Goal: Use online tool/utility: Use online tool/utility

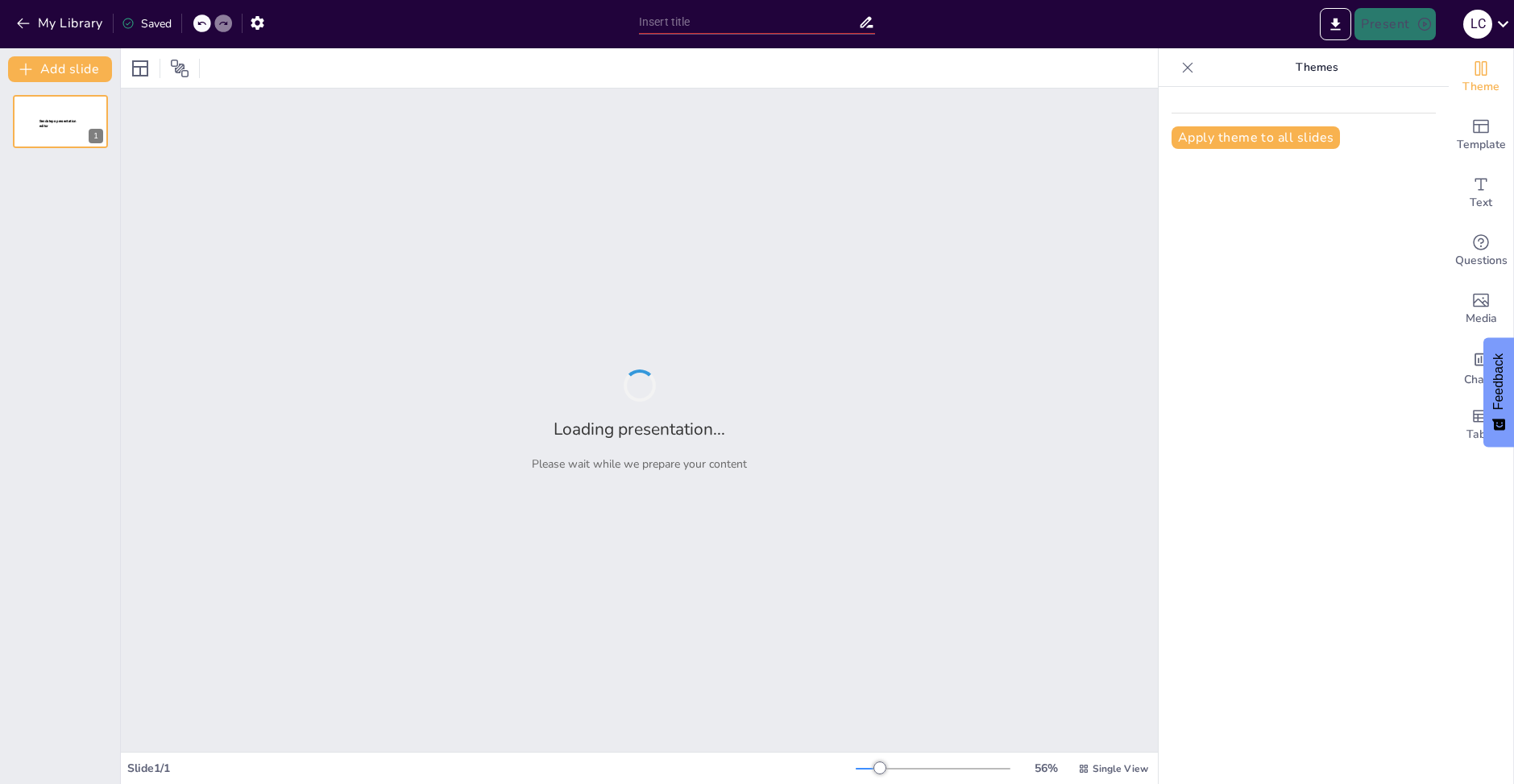
type input "Impacto del Modelo Agroexportador en la Constitución [GEOGRAPHIC_DATA]"
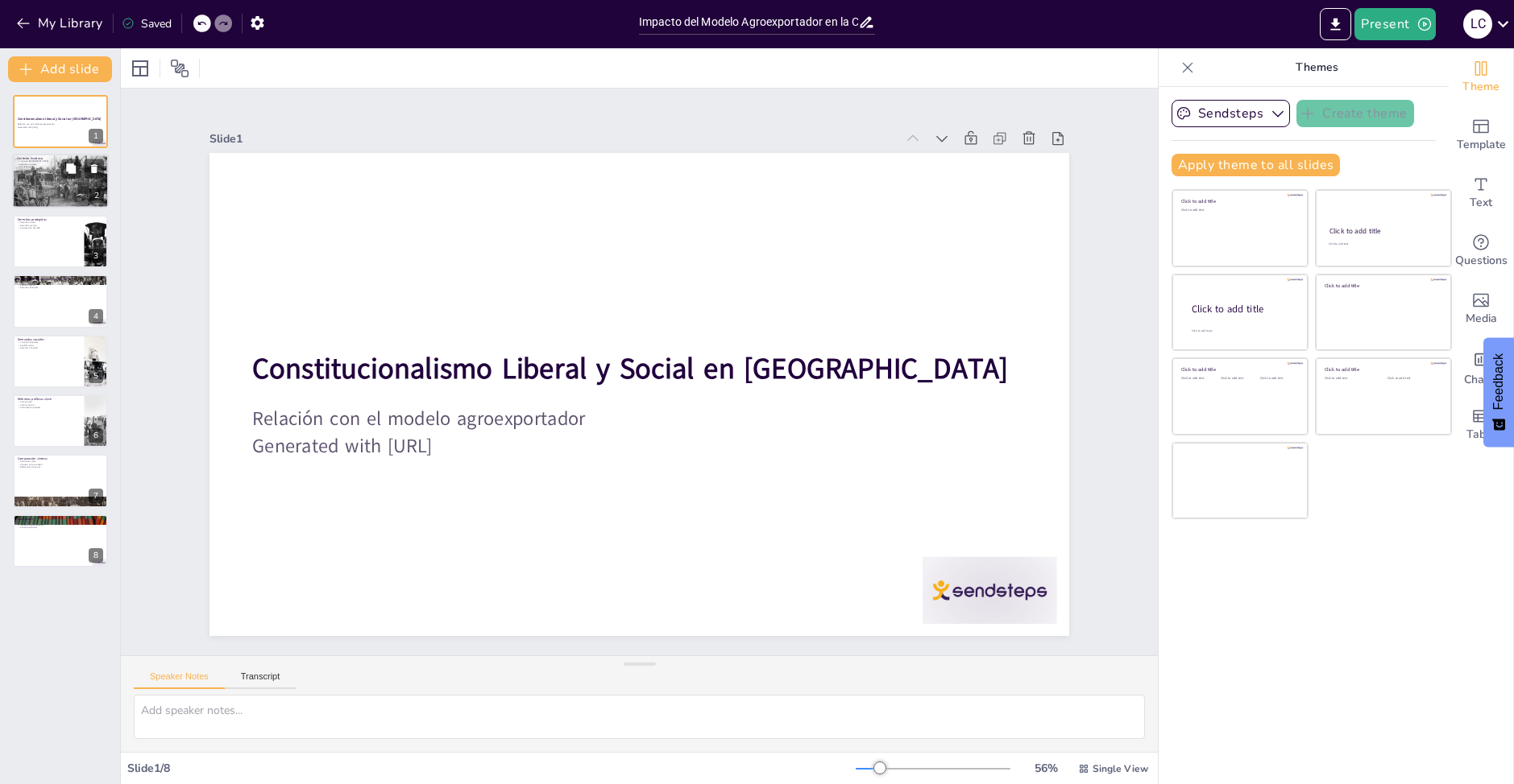
click at [65, 182] on div at bounding box center [59, 182] width 109 height 55
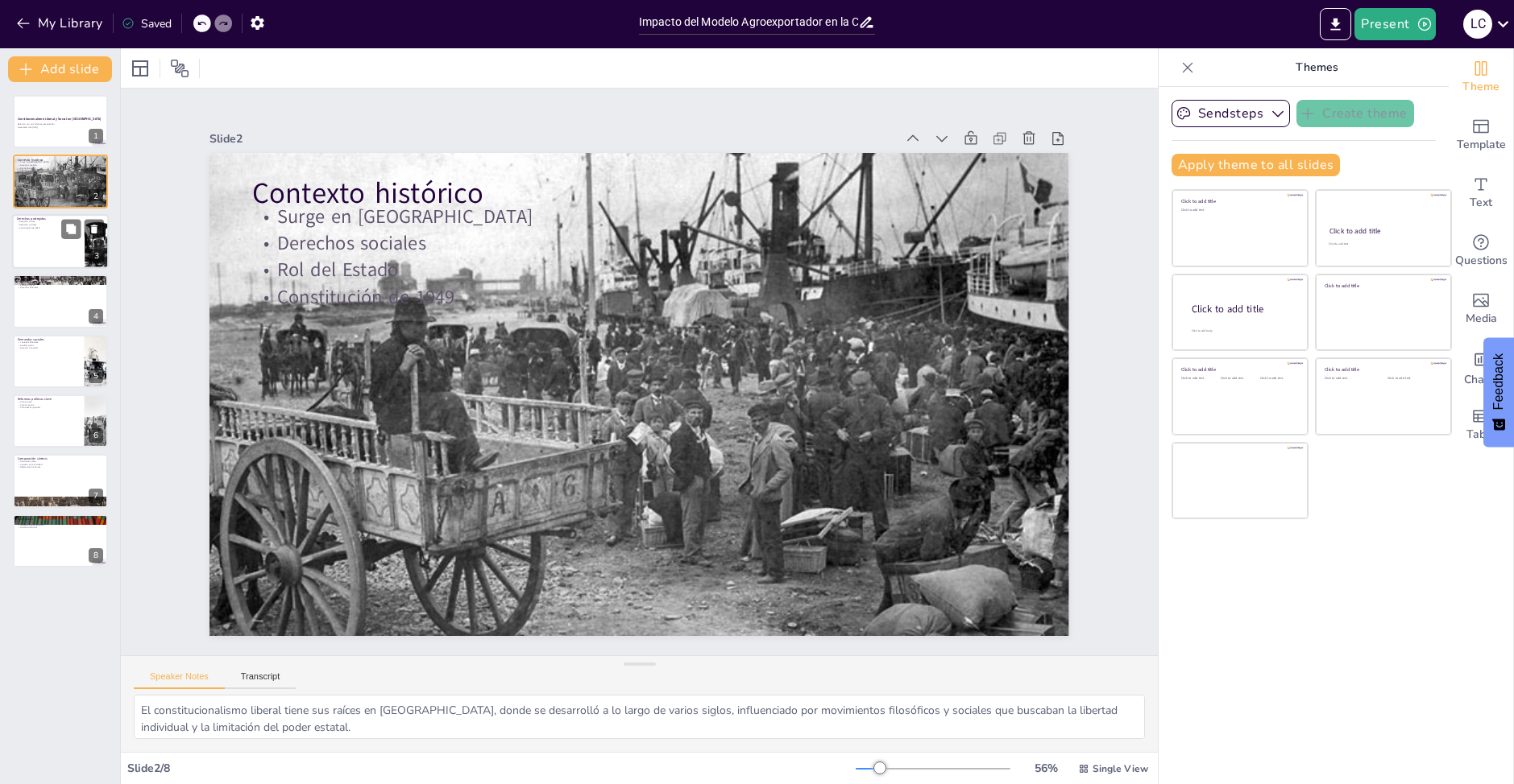
click at [31, 250] on div at bounding box center [59, 241] width 96 height 55
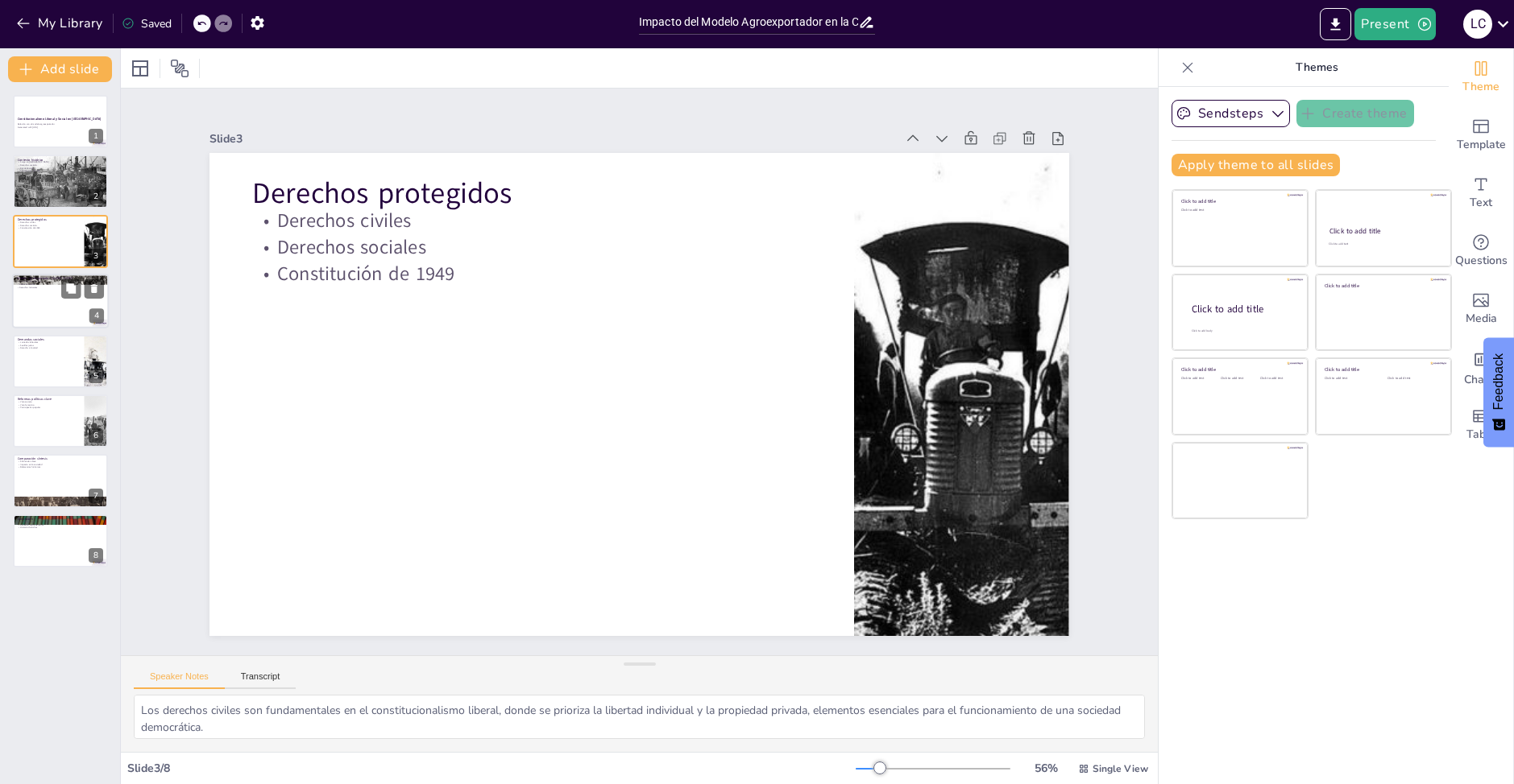
click at [36, 320] on div at bounding box center [59, 301] width 96 height 55
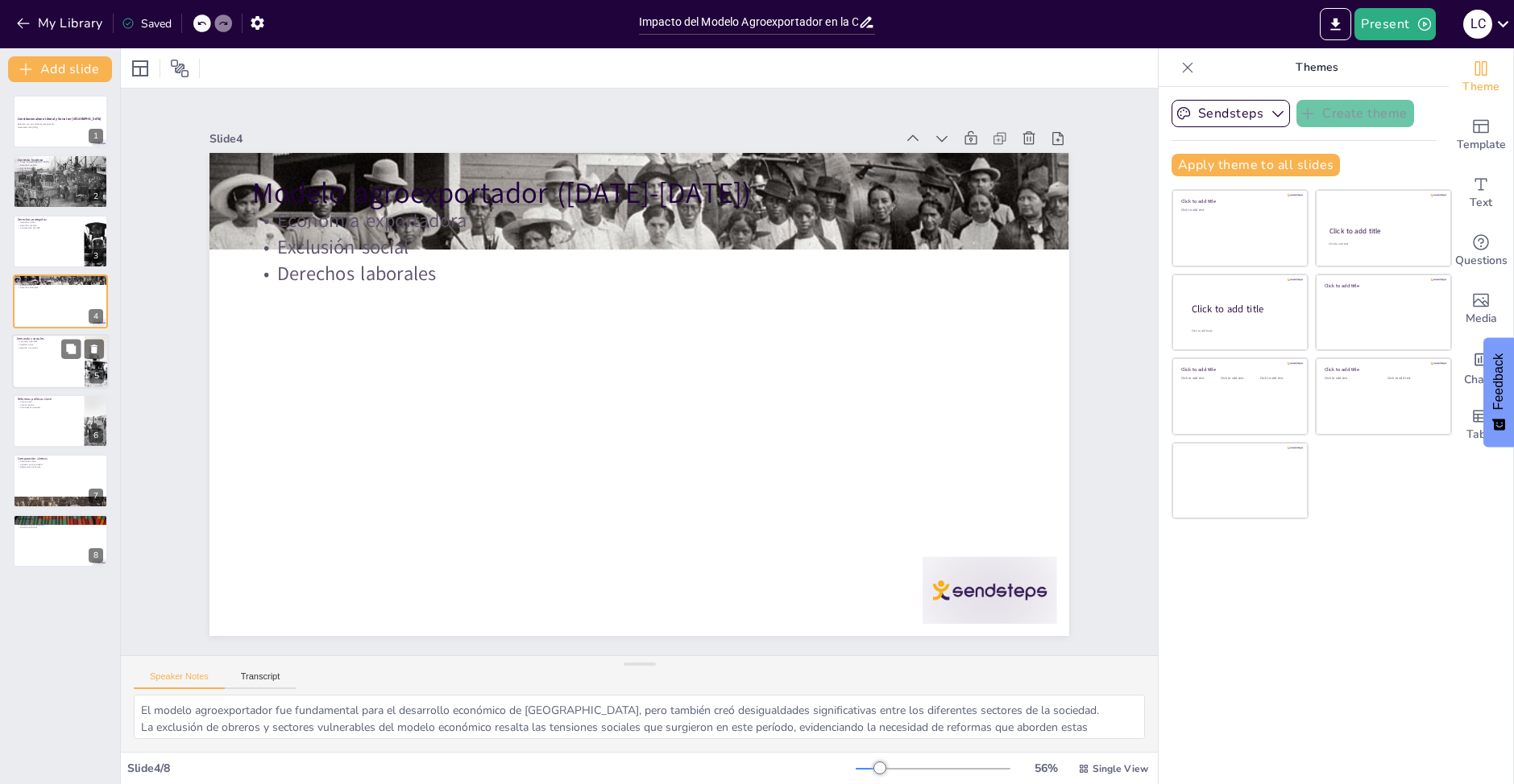
click at [56, 357] on div at bounding box center [59, 361] width 96 height 55
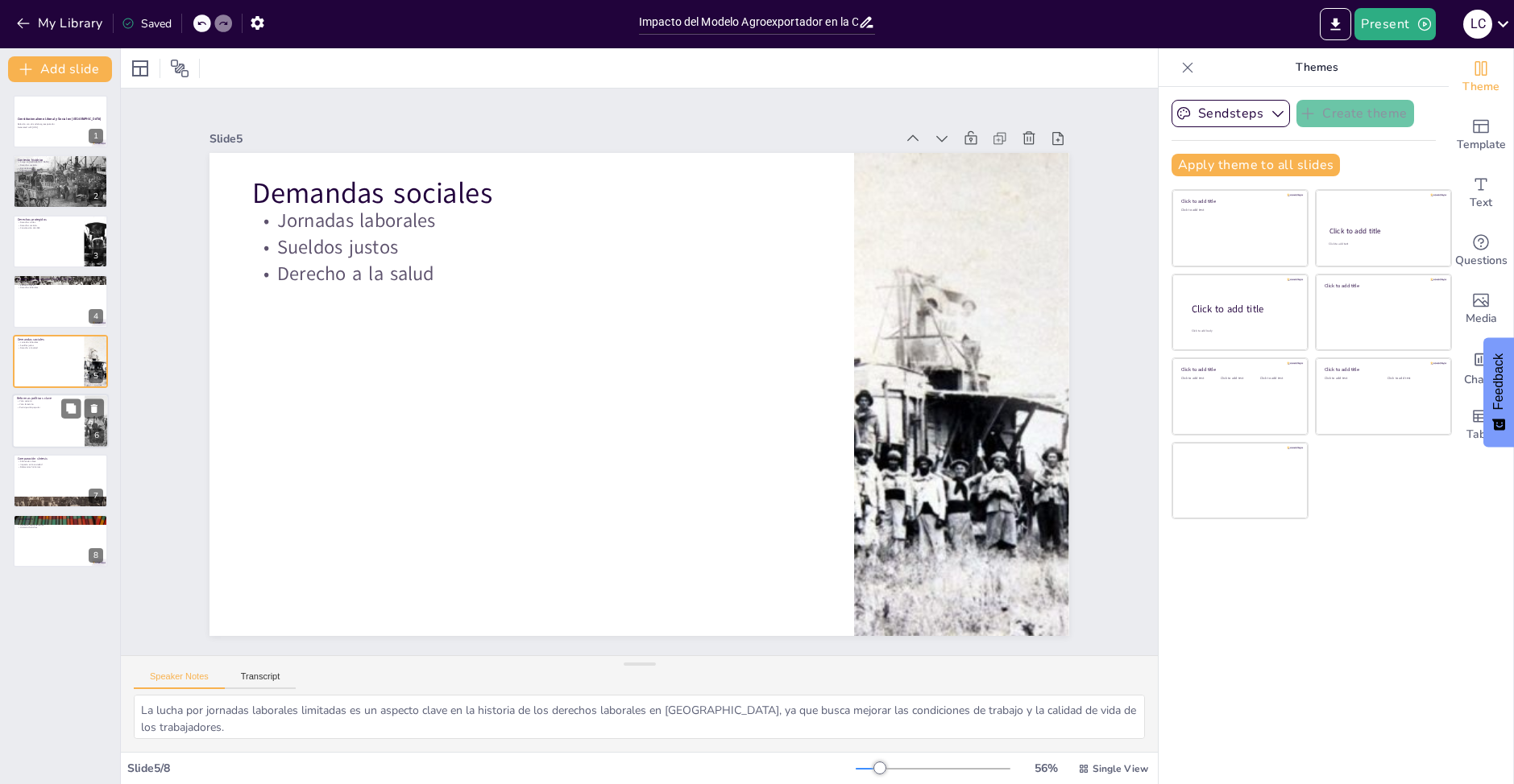
click at [57, 433] on div at bounding box center [59, 420] width 96 height 55
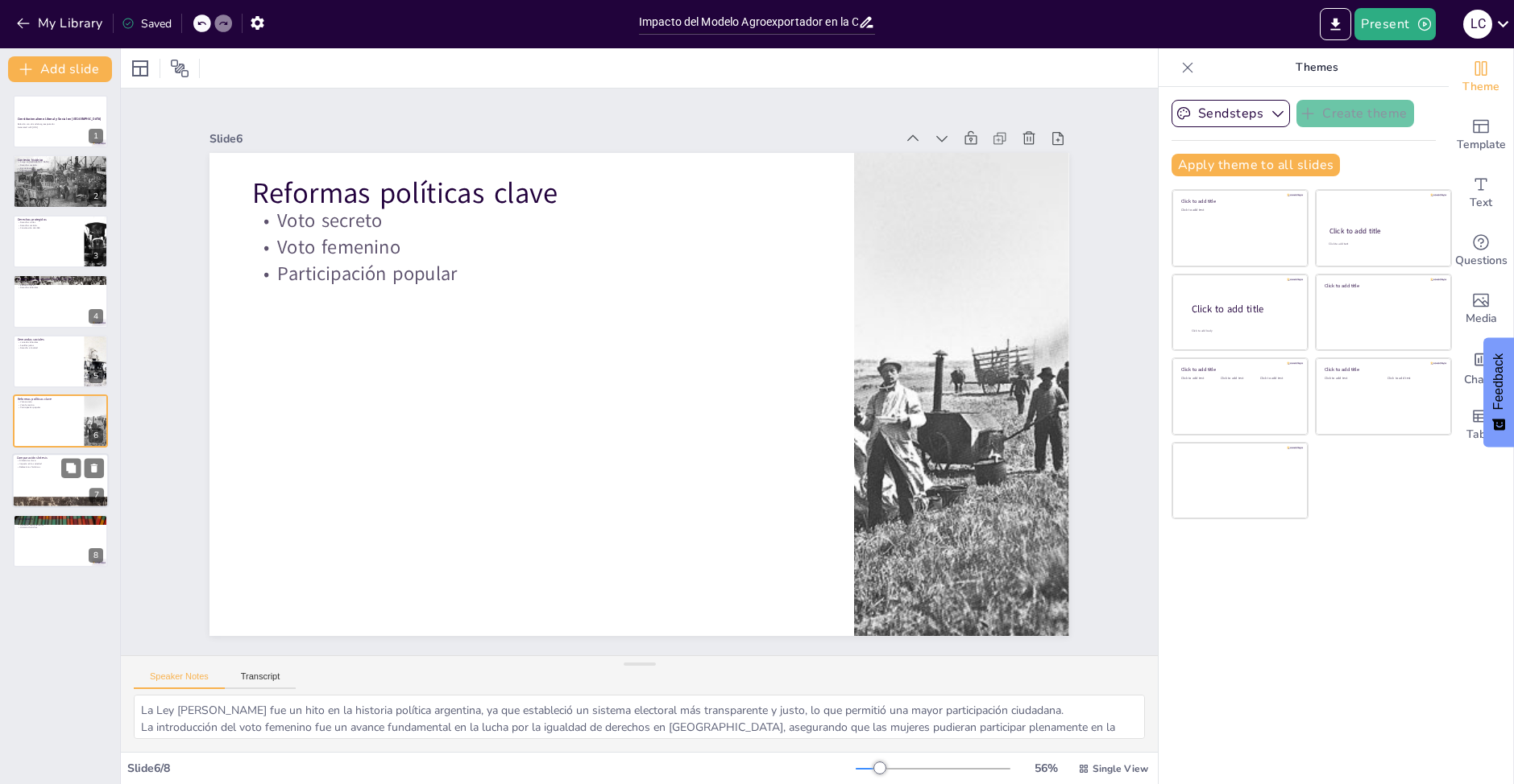
click at [52, 490] on div at bounding box center [59, 481] width 96 height 55
type textarea "La comparación entre ambos modelos es esencial para entender cómo han evolucion…"
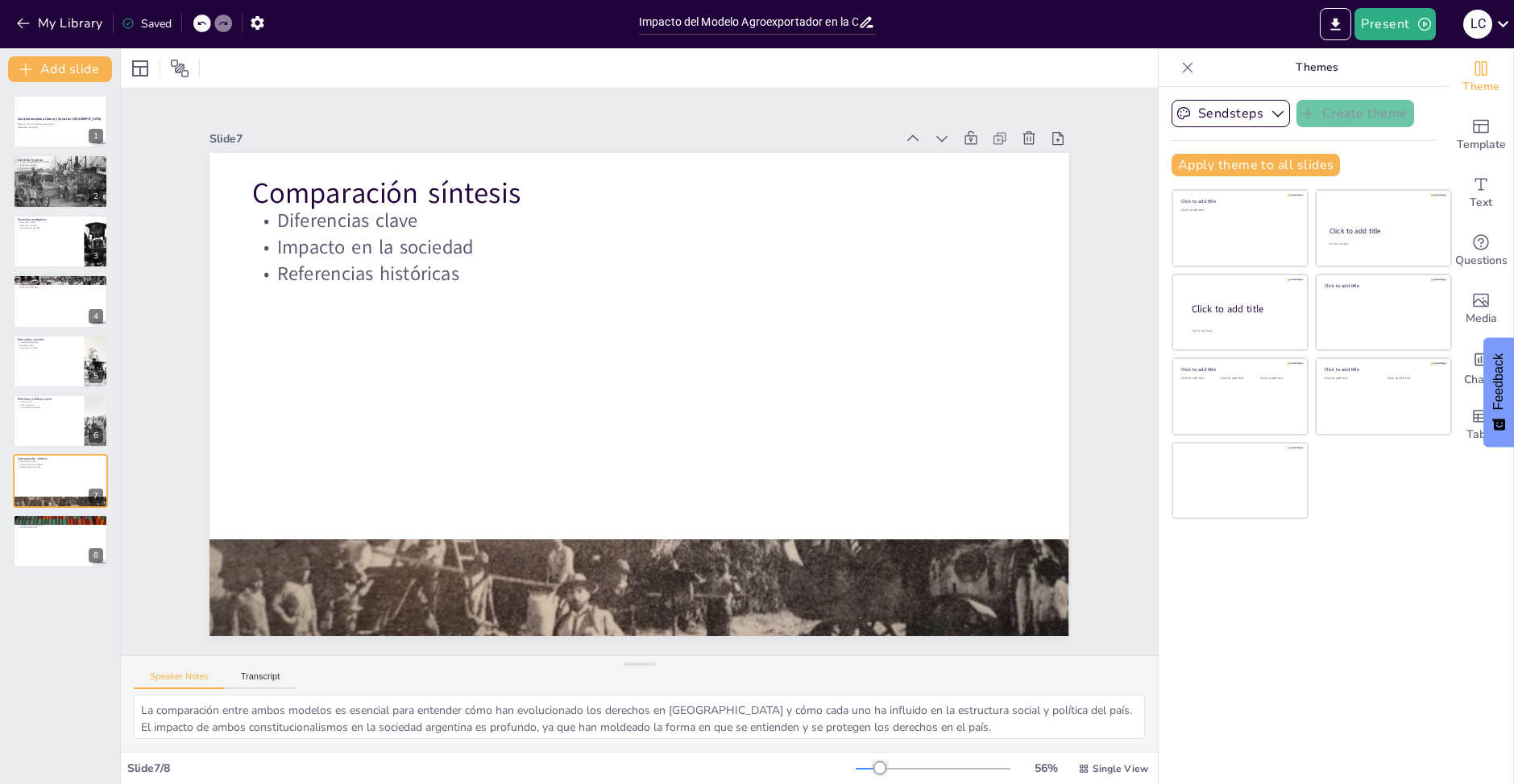
click at [264, 692] on div "Speaker Notes Transcript" at bounding box center [639, 675] width 1037 height 39
click at [252, 684] on button "Transcript" at bounding box center [261, 680] width 72 height 18
drag, startPoint x: 252, startPoint y: 684, endPoint x: 370, endPoint y: 685, distance: 118.0
click at [370, 685] on div "Speaker Notes Transcript Select voice... Microsoft [PERSON_NAME] - Spanish ([GE…" at bounding box center [639, 675] width 1037 height 39
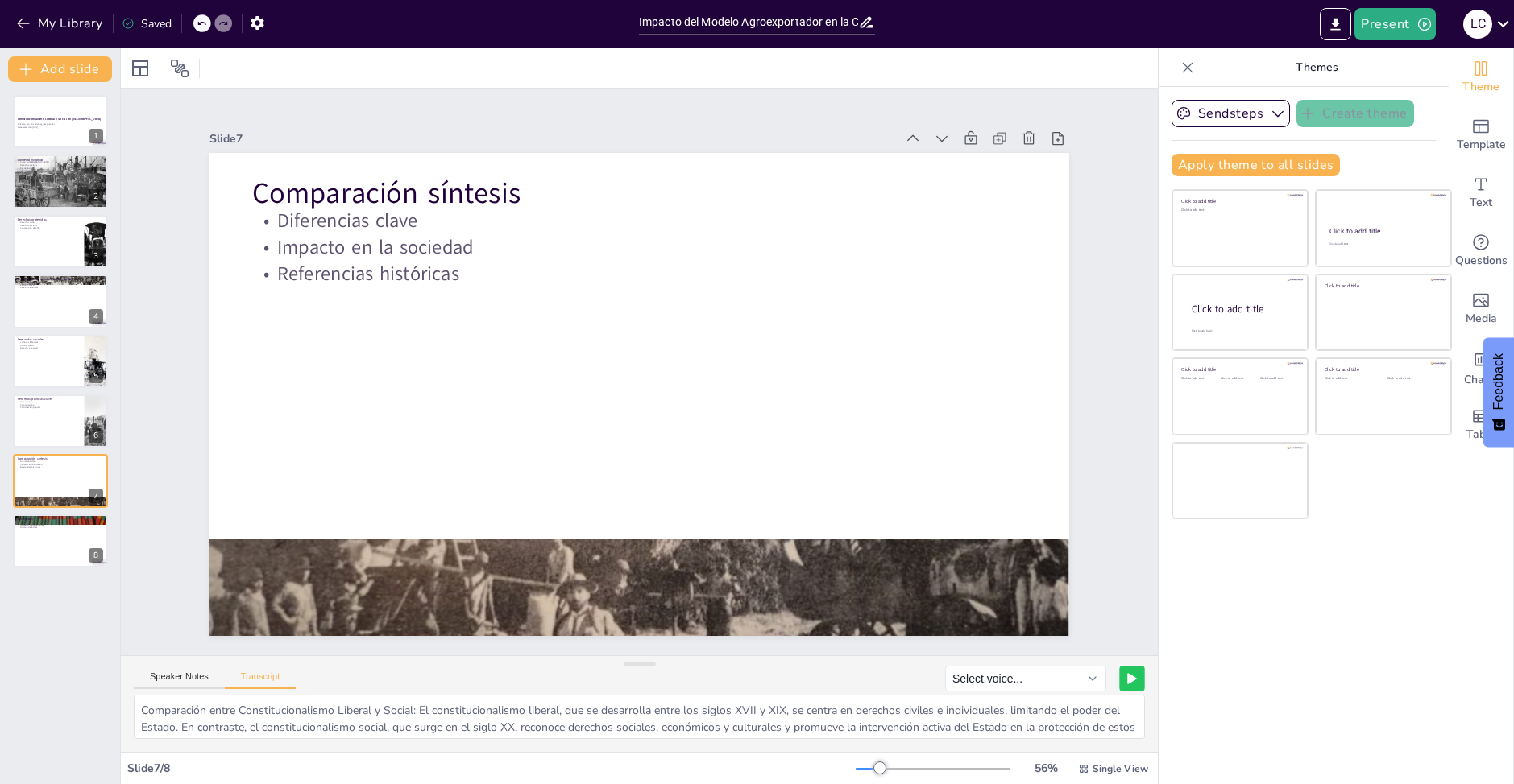
click at [1133, 671] on div "Speaker Notes Transcript Select voice... Microsoft [PERSON_NAME] - Spanish ([GE…" at bounding box center [639, 675] width 1037 height 39
click at [1127, 674] on icon at bounding box center [1131, 679] width 10 height 12
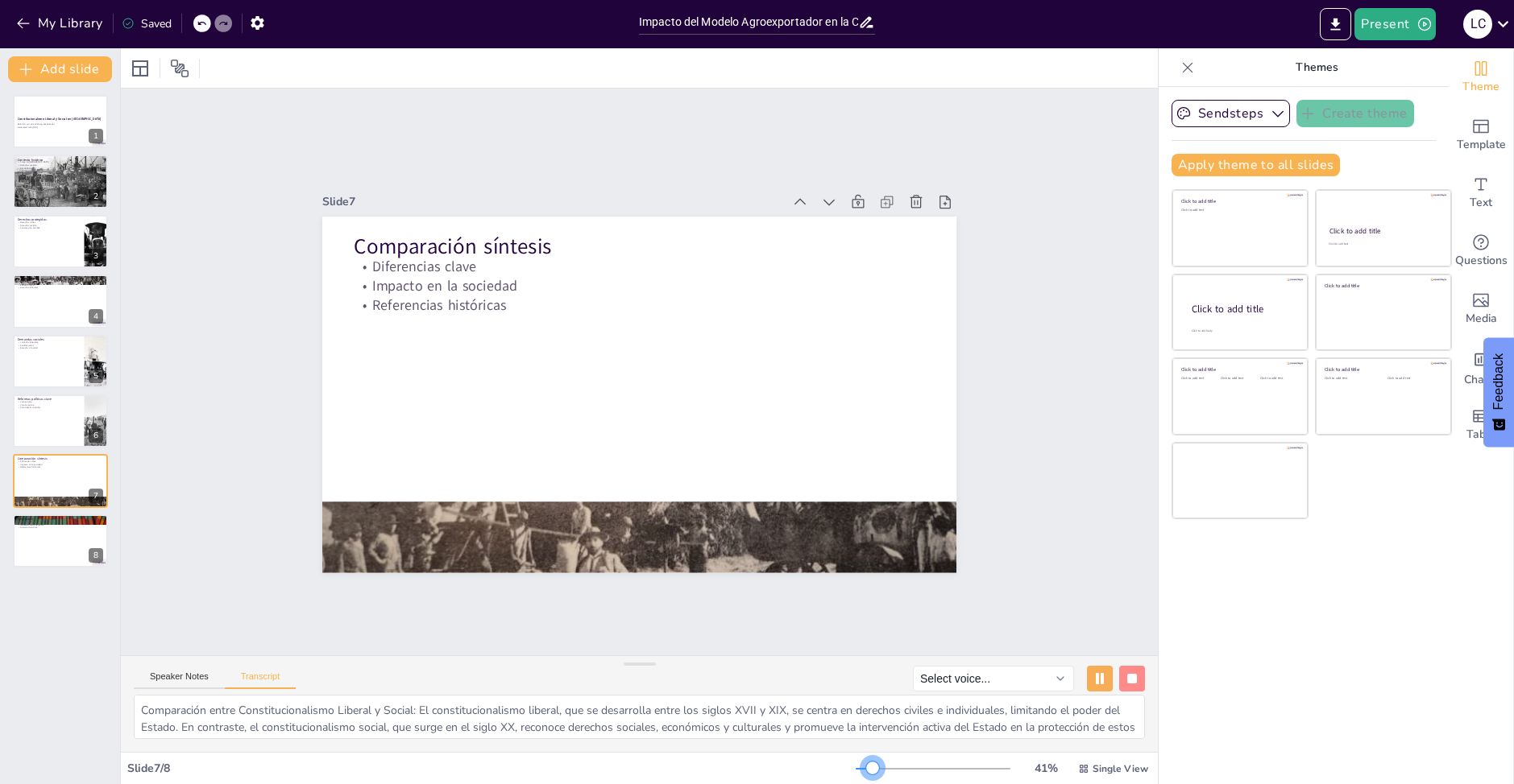
drag, startPoint x: 876, startPoint y: 766, endPoint x: 861, endPoint y: 754, distance: 19.2
click at [861, 754] on div "Slide 7 / 8 41 % Single View" at bounding box center [639, 768] width 1037 height 32
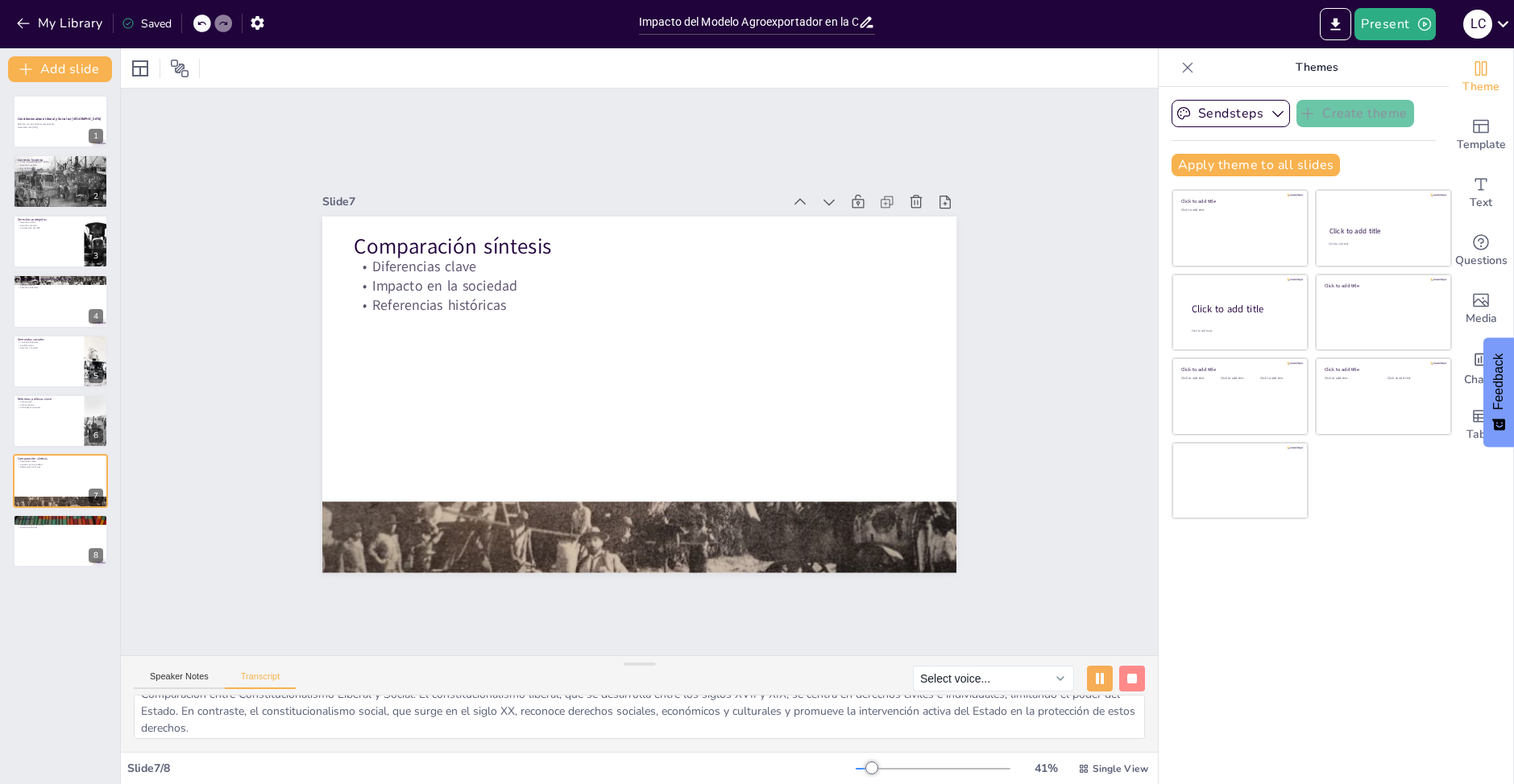
scroll to position [21, 0]
click at [35, 548] on div at bounding box center [59, 541] width 96 height 55
type textarea "En conclusión, el liberalismo proporciona libertades básicas, pero ha excluido …"
